Goal: Find specific page/section: Find specific page/section

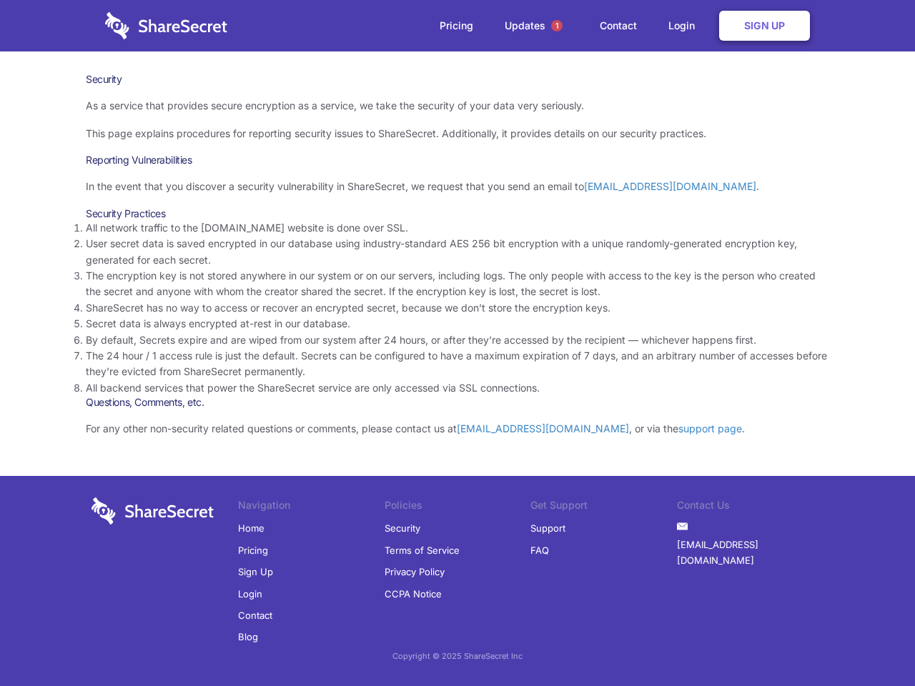
click at [458, 343] on li "By default, Secrets expire and are wiped from our system after 24 hours, or aft…" at bounding box center [458, 341] width 744 height 16
click at [557, 26] on span "1" at bounding box center [556, 25] width 11 height 11
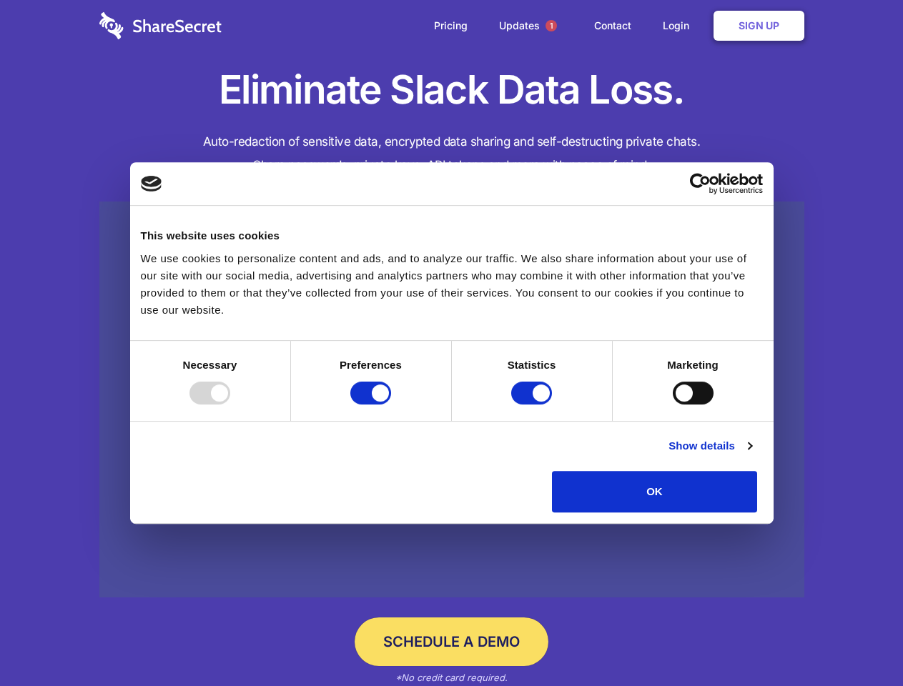
click at [230, 405] on div at bounding box center [209, 393] width 41 height 23
click at [391, 405] on input "Preferences" at bounding box center [370, 393] width 41 height 23
checkbox input "false"
click at [533, 405] on input "Statistics" at bounding box center [531, 393] width 41 height 23
checkbox input "false"
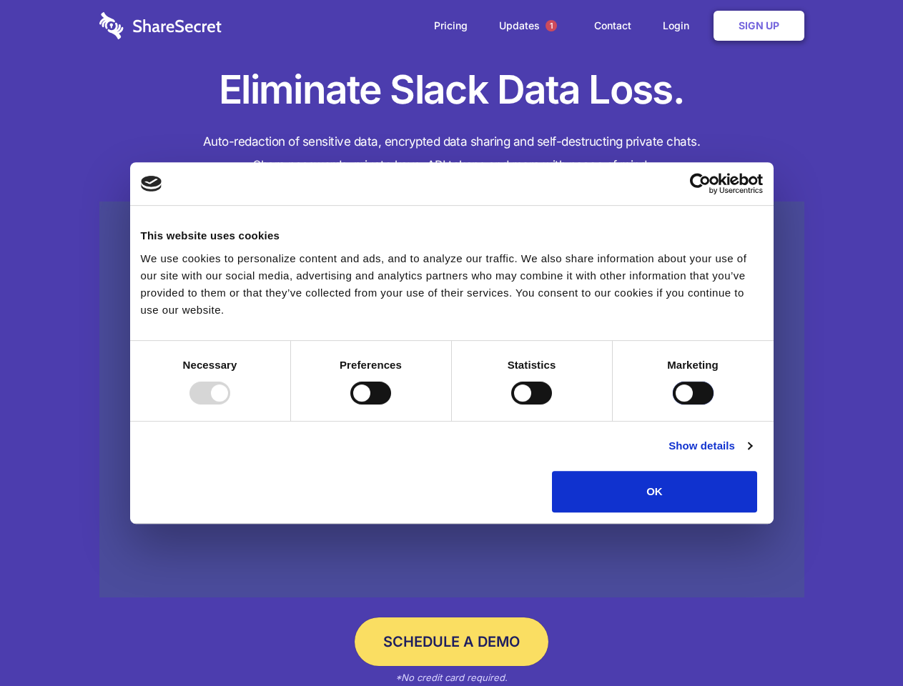
click at [673, 405] on input "Marketing" at bounding box center [693, 393] width 41 height 23
checkbox input "true"
click at [752, 455] on link "Show details" at bounding box center [710, 446] width 83 height 17
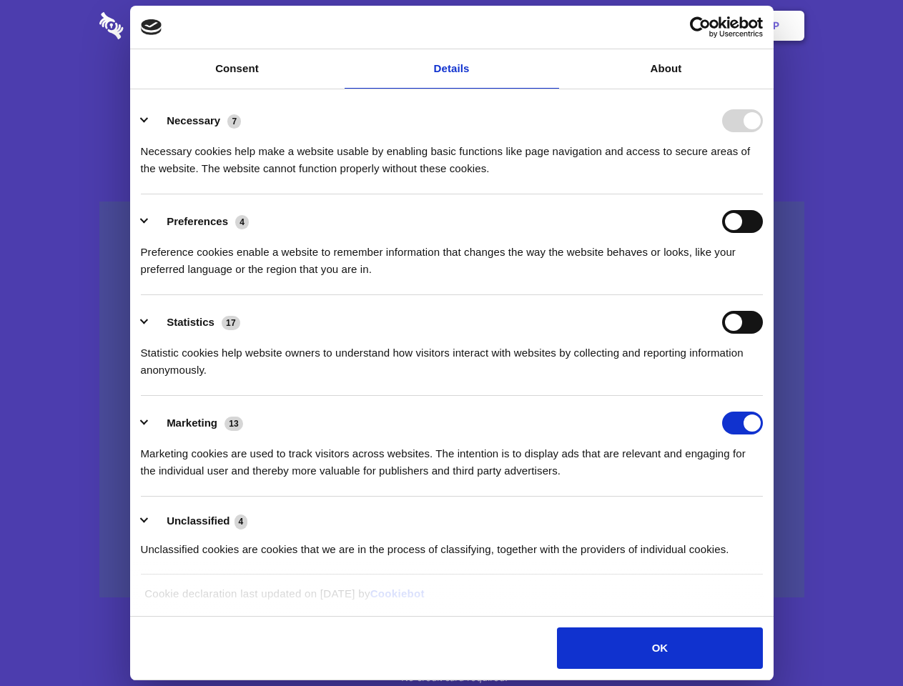
click at [763, 396] on li "Statistics 17 Statistic cookies help website owners to understand how visitors …" at bounding box center [452, 345] width 622 height 101
click at [551, 26] on span "1" at bounding box center [551, 25] width 11 height 11
